Goal: Ask a question

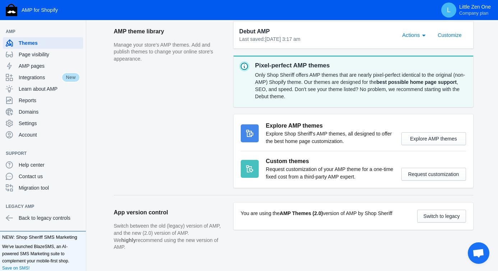
scroll to position [268, 0]
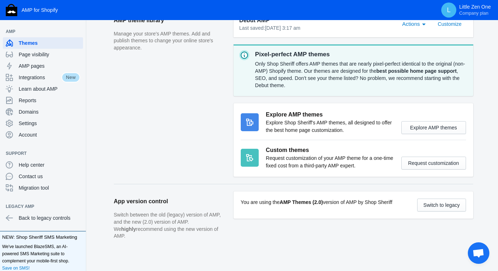
click at [478, 252] on span "Open chat" at bounding box center [478, 254] width 12 height 10
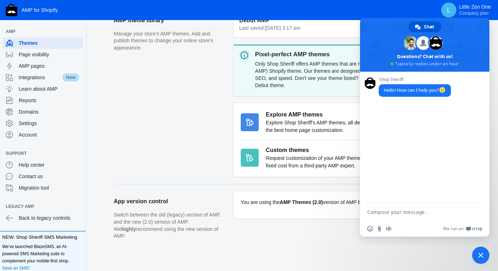
click at [421, 211] on textarea "Compose your message..." at bounding box center [416, 212] width 99 height 6
type textarea "who can help me set up my amp to more closely match my site navigation and set …"
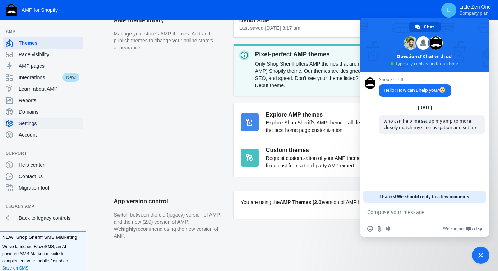
click at [33, 122] on span "Settings" at bounding box center [49, 123] width 61 height 7
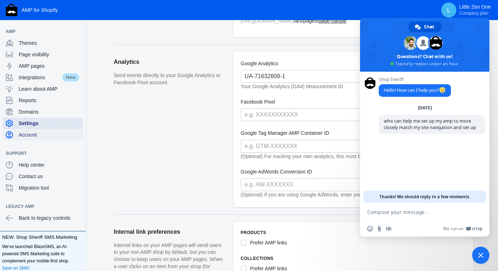
scroll to position [2, 0]
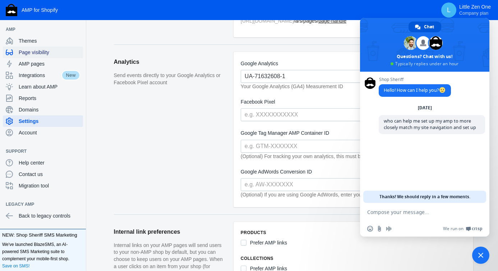
click at [50, 53] on span "Page visibility" at bounding box center [49, 52] width 61 height 7
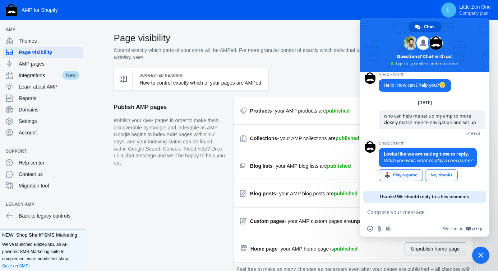
scroll to position [5, 0]
click at [437, 177] on div "No, thanks" at bounding box center [441, 175] width 33 height 12
